Goal: Task Accomplishment & Management: Use online tool/utility

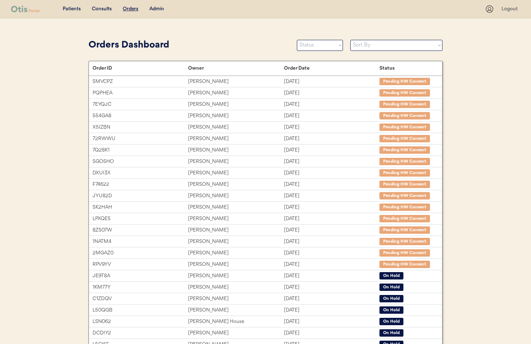
click at [158, 8] on div "Admin" at bounding box center [156, 9] width 15 height 7
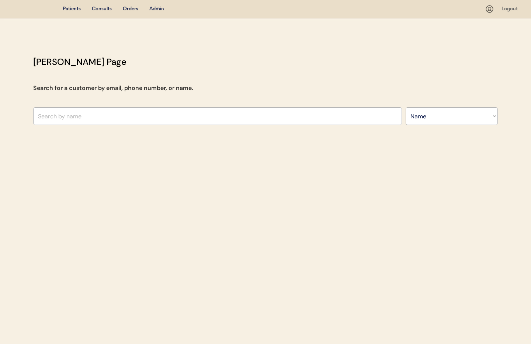
select select ""Name""
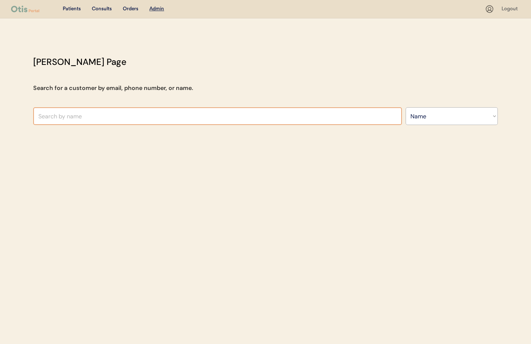
click at [96, 115] on input "text" at bounding box center [217, 116] width 369 height 18
paste input "[EMAIL_ADDRESS][DOMAIN_NAME]"
type input "[EMAIL_ADDRESS][DOMAIN_NAME]"
click at [425, 117] on select "Search By Name Email Phone Number" at bounding box center [451, 116] width 92 height 18
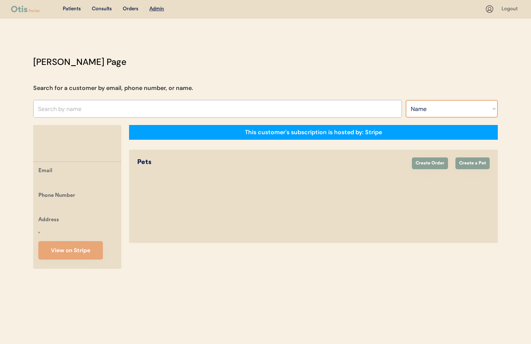
select select ""Email""
click at [405, 100] on select "Search By Name Email Phone Number" at bounding box center [451, 109] width 92 height 18
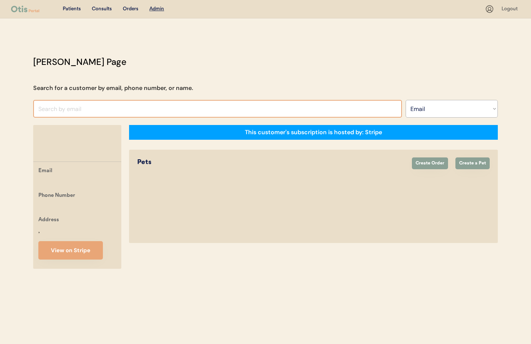
click at [82, 108] on input "input" at bounding box center [217, 109] width 369 height 18
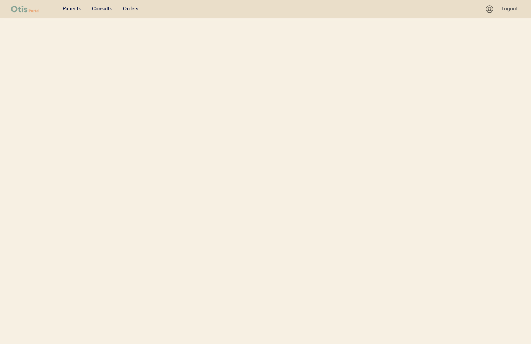
select select ""Email""
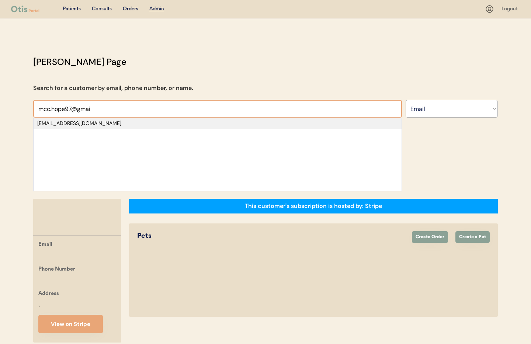
type input "mcc.hope97@gmai"
click at [50, 126] on div "[EMAIL_ADDRESS][DOMAIN_NAME]" at bounding box center [217, 123] width 360 height 7
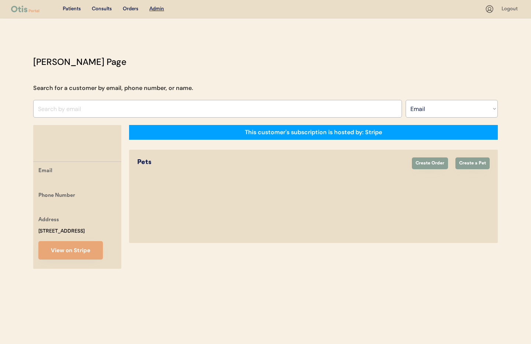
select select "true"
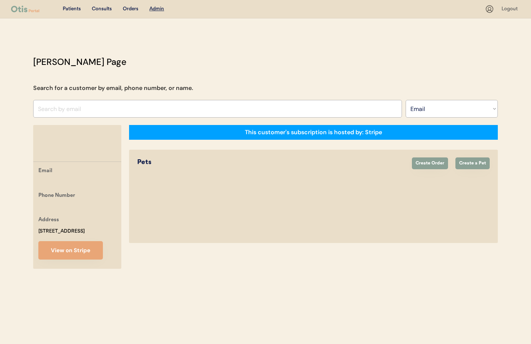
select select "true"
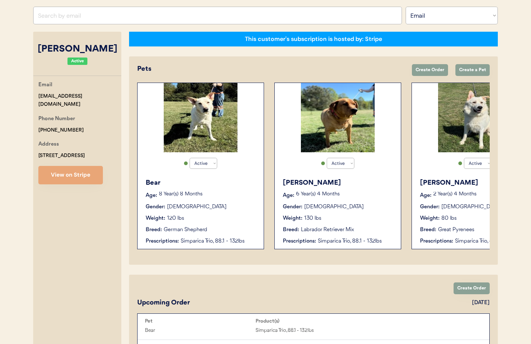
click at [223, 202] on div "Bear Age: 8 Year(s) 8 Months Gender: Male Weight: 120 lbs Breed: German Shepher…" at bounding box center [200, 211] width 119 height 74
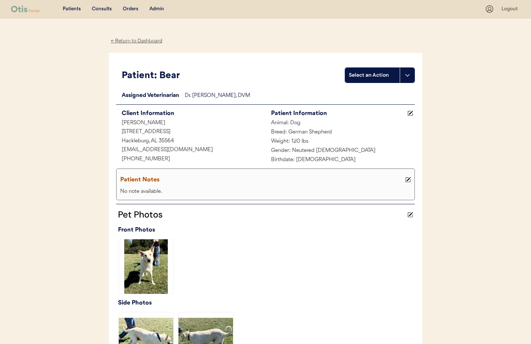
click at [157, 9] on div "Admin" at bounding box center [156, 9] width 15 height 7
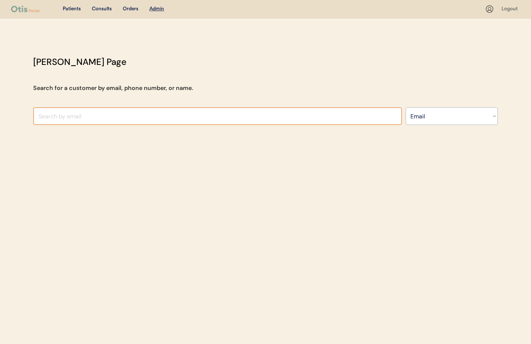
select select ""Email""
click at [165, 117] on input "input" at bounding box center [217, 116] width 369 height 18
type input "perc"
click at [428, 122] on select "Search By Name Email Phone Number" at bounding box center [451, 116] width 92 height 18
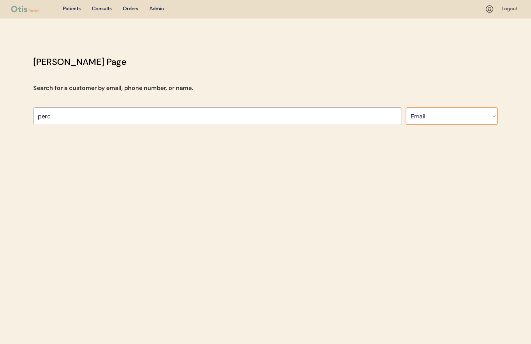
select select ""Name""
click at [405, 107] on select "Search By Name Email Phone Number" at bounding box center [451, 116] width 92 height 18
click at [161, 9] on u "Admin" at bounding box center [156, 8] width 15 height 5
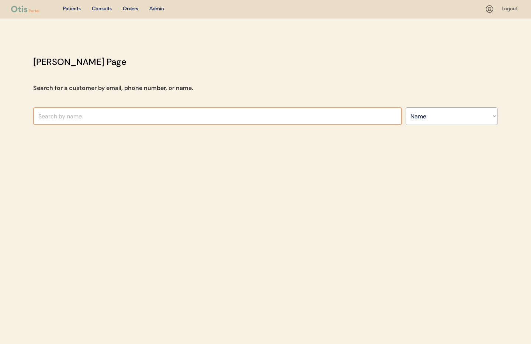
click at [108, 111] on input "text" at bounding box center [217, 116] width 369 height 18
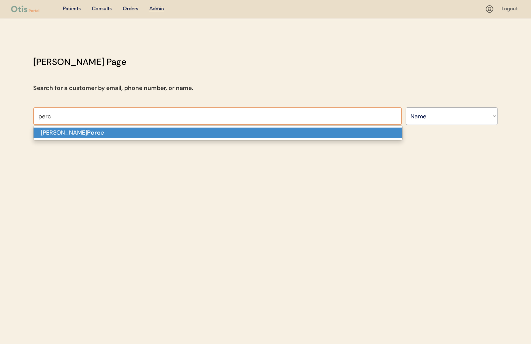
click at [99, 134] on p "Gina Perc e" at bounding box center [218, 133] width 369 height 11
type input "[PERSON_NAME]"
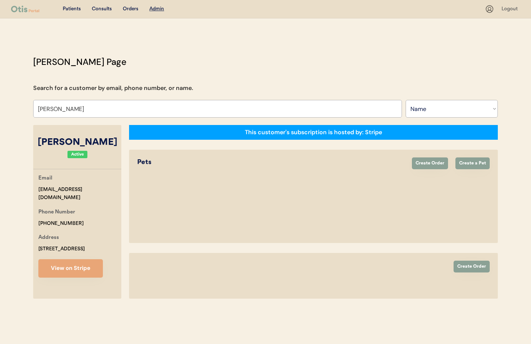
select select "true"
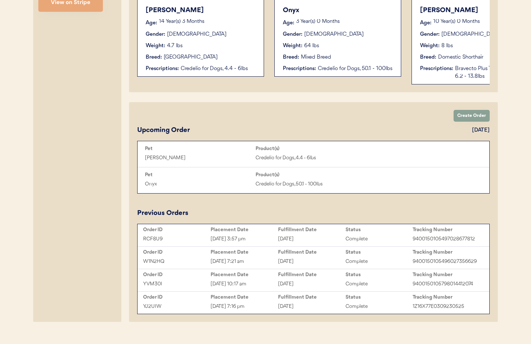
scroll to position [267, 0]
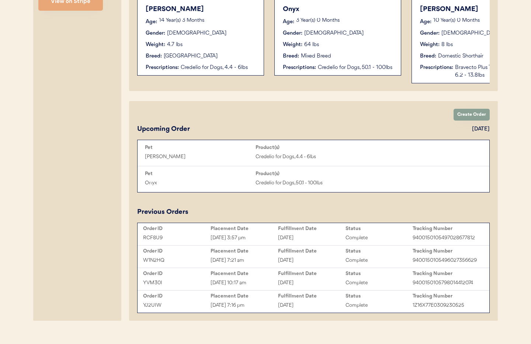
type input "[PERSON_NAME]"
drag, startPoint x: 413, startPoint y: 237, endPoint x: 478, endPoint y: 236, distance: 65.6
click at [478, 236] on div "9400150105497028677812" at bounding box center [445, 238] width 67 height 8
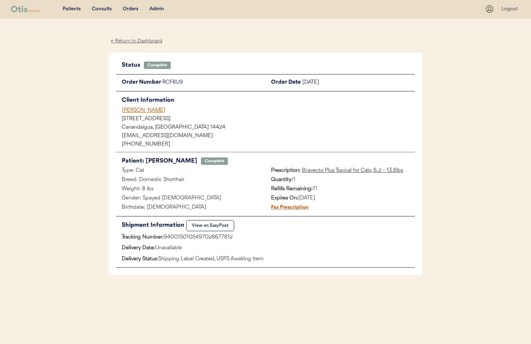
drag, startPoint x: 227, startPoint y: 238, endPoint x: 166, endPoint y: 237, distance: 60.8
click at [166, 237] on div "Tracking Number: 9400150105497028677812" at bounding box center [265, 237] width 298 height 9
copy div "9400150105497028677812"
click at [135, 110] on div "[PERSON_NAME]" at bounding box center [268, 110] width 293 height 8
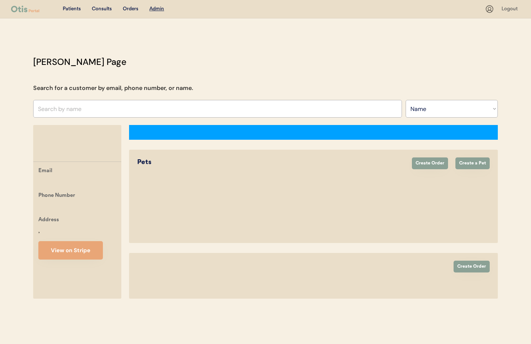
select select ""Name""
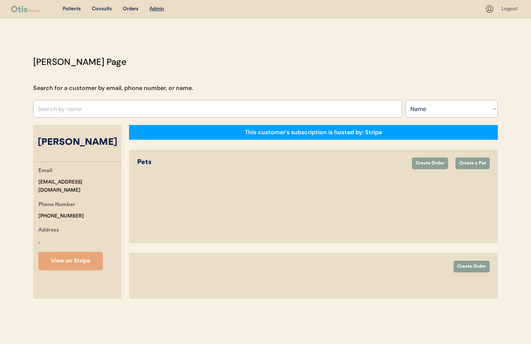
select select "true"
